Goal: Check status: Check status

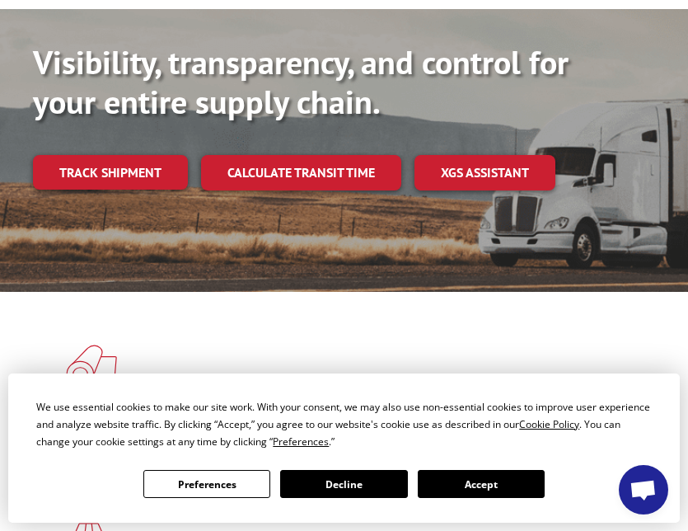
scroll to position [330, 0]
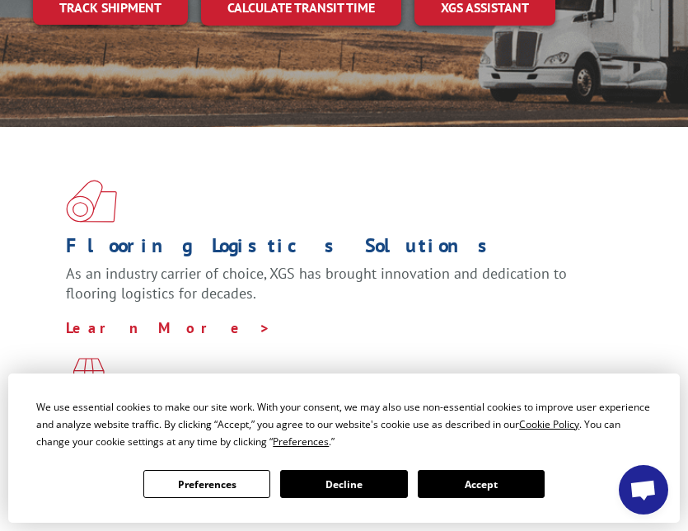
click at [528, 487] on button "Accept" at bounding box center [481, 484] width 127 height 28
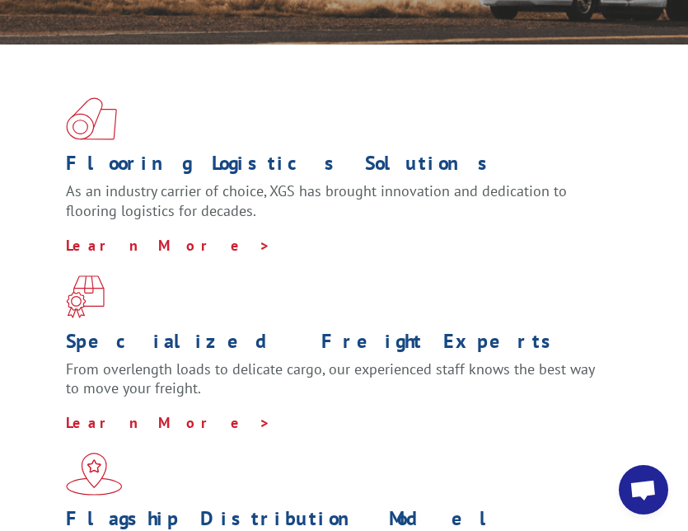
scroll to position [0, 0]
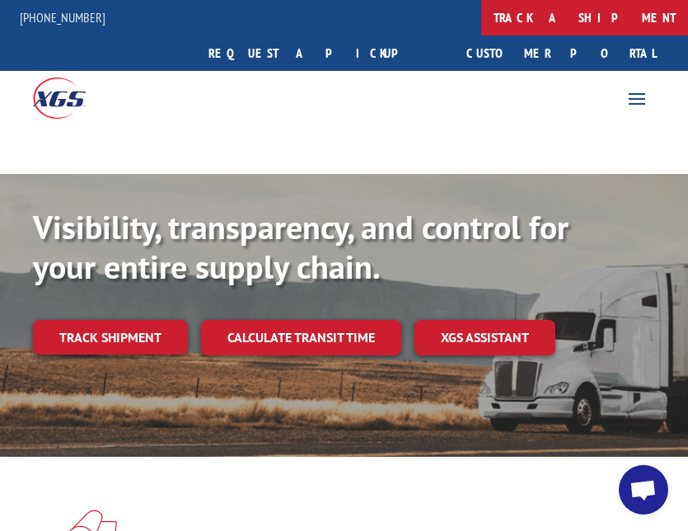
click at [481, 12] on link "track a shipment" at bounding box center [584, 17] width 207 height 35
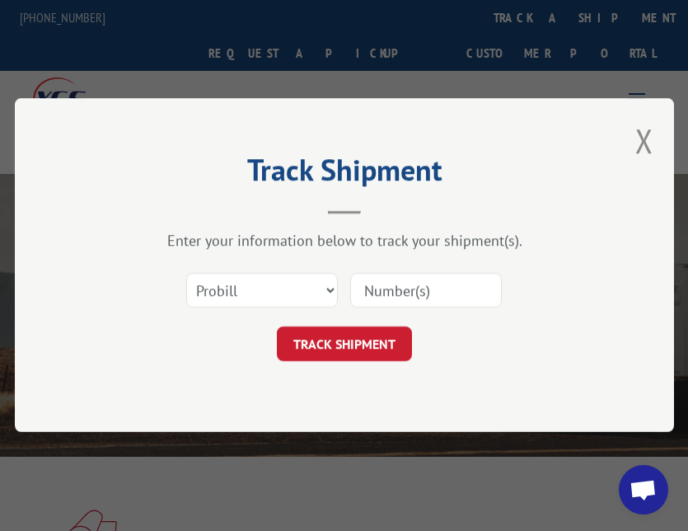
click at [410, 289] on input at bounding box center [426, 291] width 152 height 35
paste input "17666327"
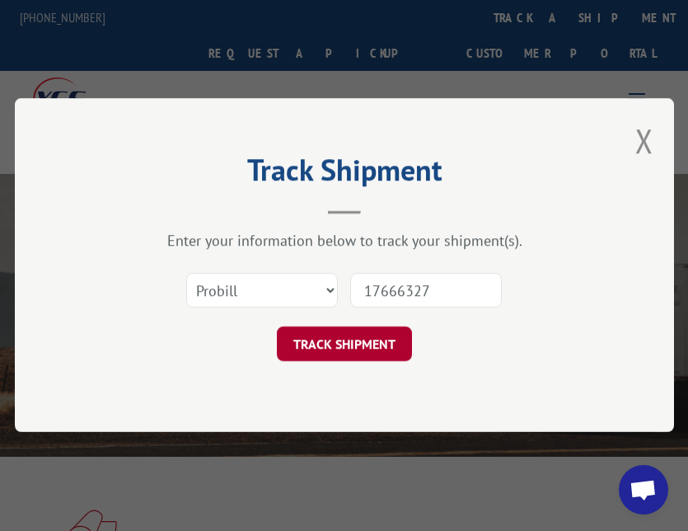
type input "17666327"
click at [318, 341] on button "TRACK SHIPMENT" at bounding box center [344, 344] width 135 height 35
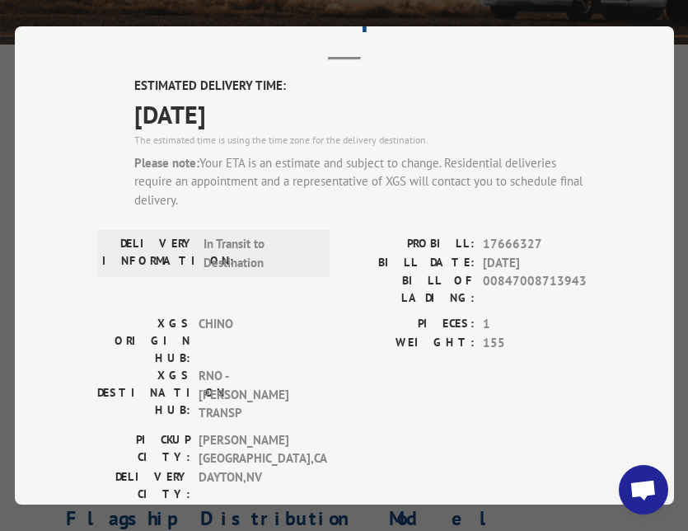
scroll to position [331, 0]
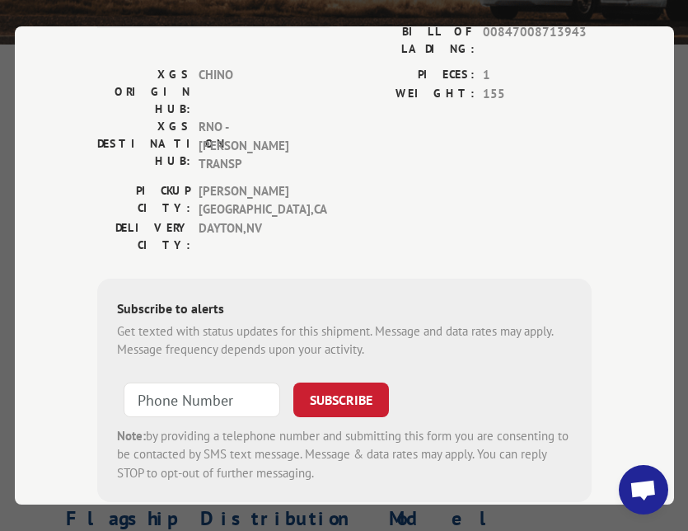
click at [453, 514] on div "Track Shipment ESTIMATED DELIVERY TIME: 10/07/2025 The estimated time is using …" at bounding box center [344, 265] width 688 height 531
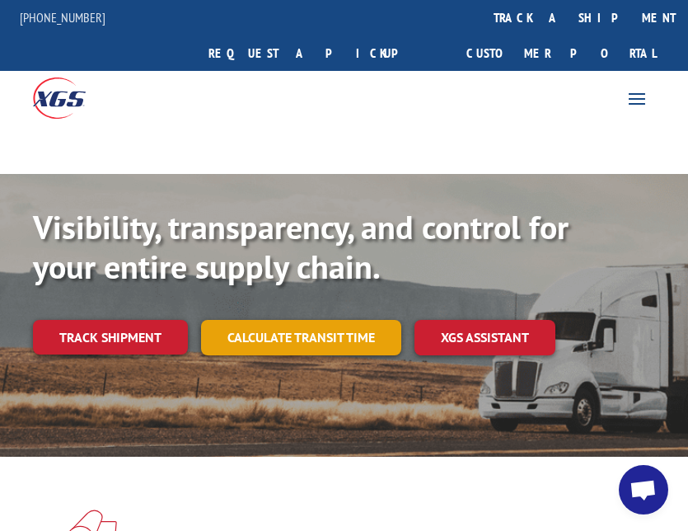
click at [332, 320] on link "Calculate transit time" at bounding box center [301, 337] width 200 height 35
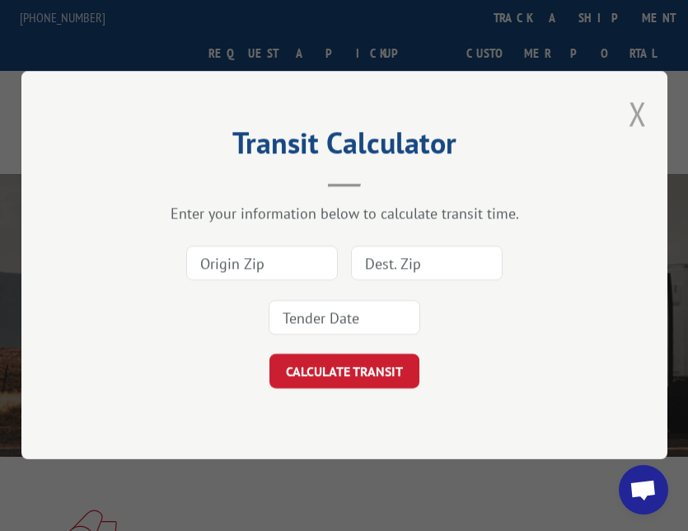
click at [638, 110] on button "Close modal" at bounding box center [638, 113] width 18 height 44
